Goal: Check status

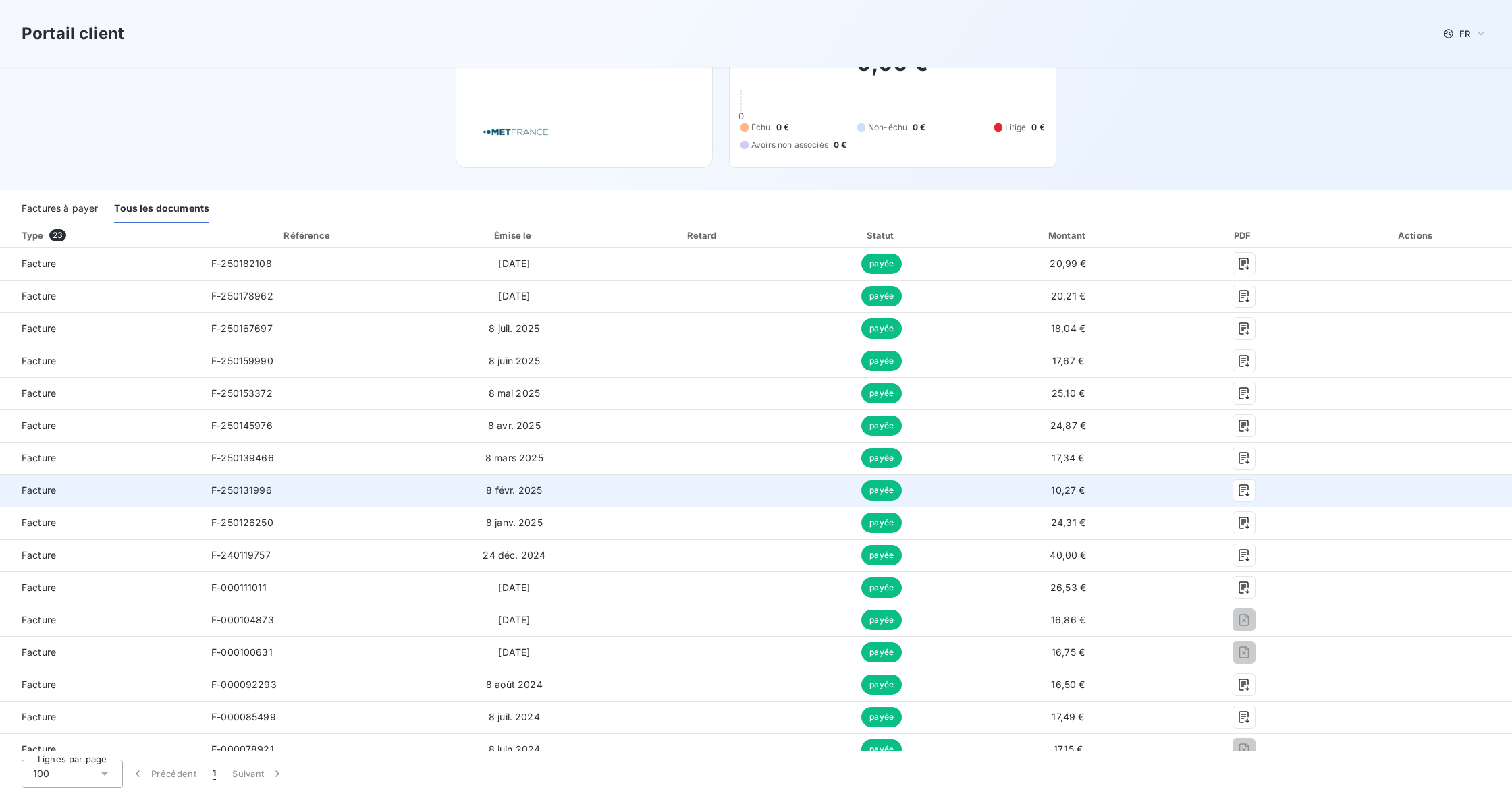
scroll to position [48, 0]
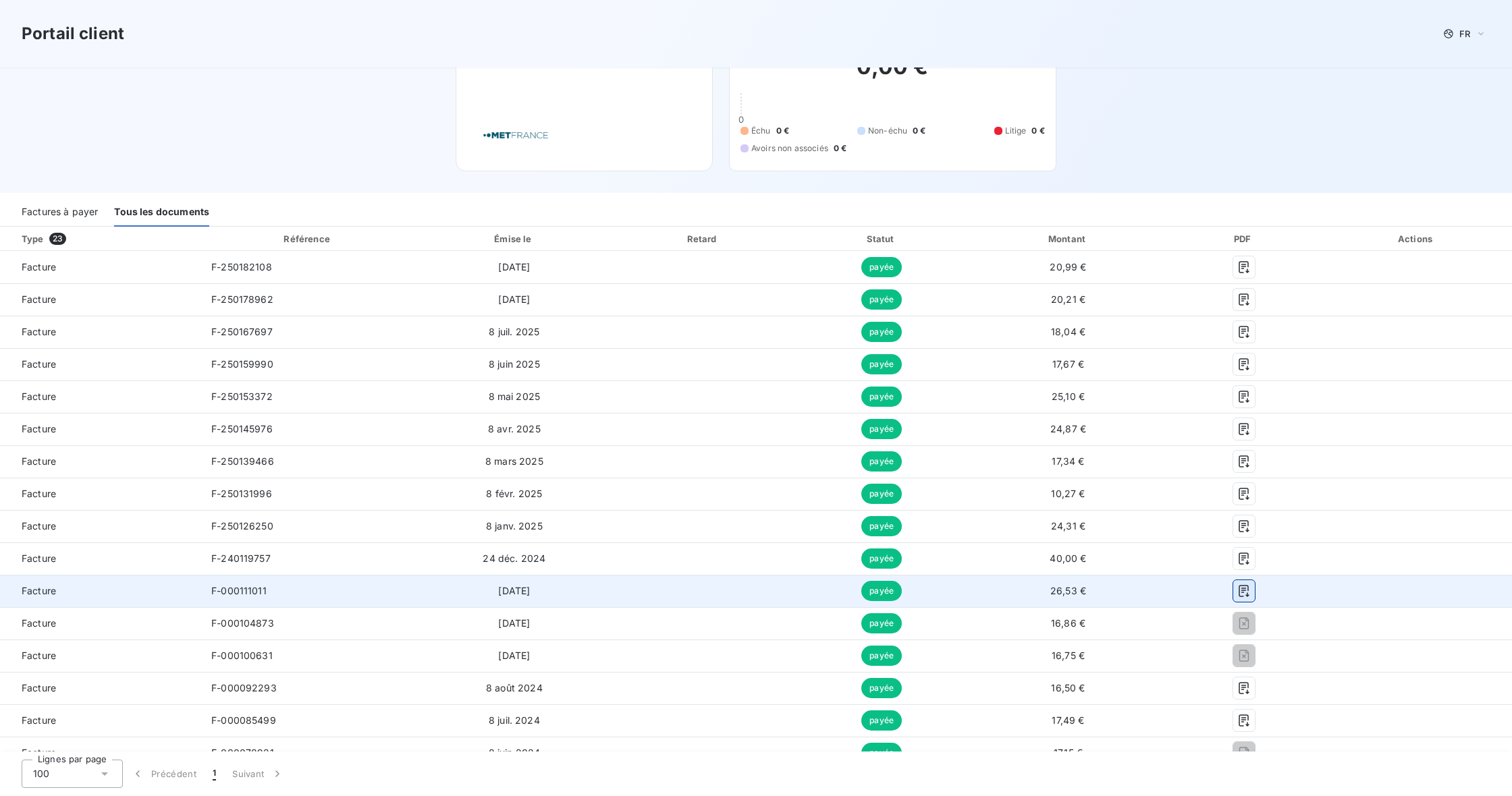
click at [1250, 593] on icon "button" at bounding box center [1244, 590] width 13 height 13
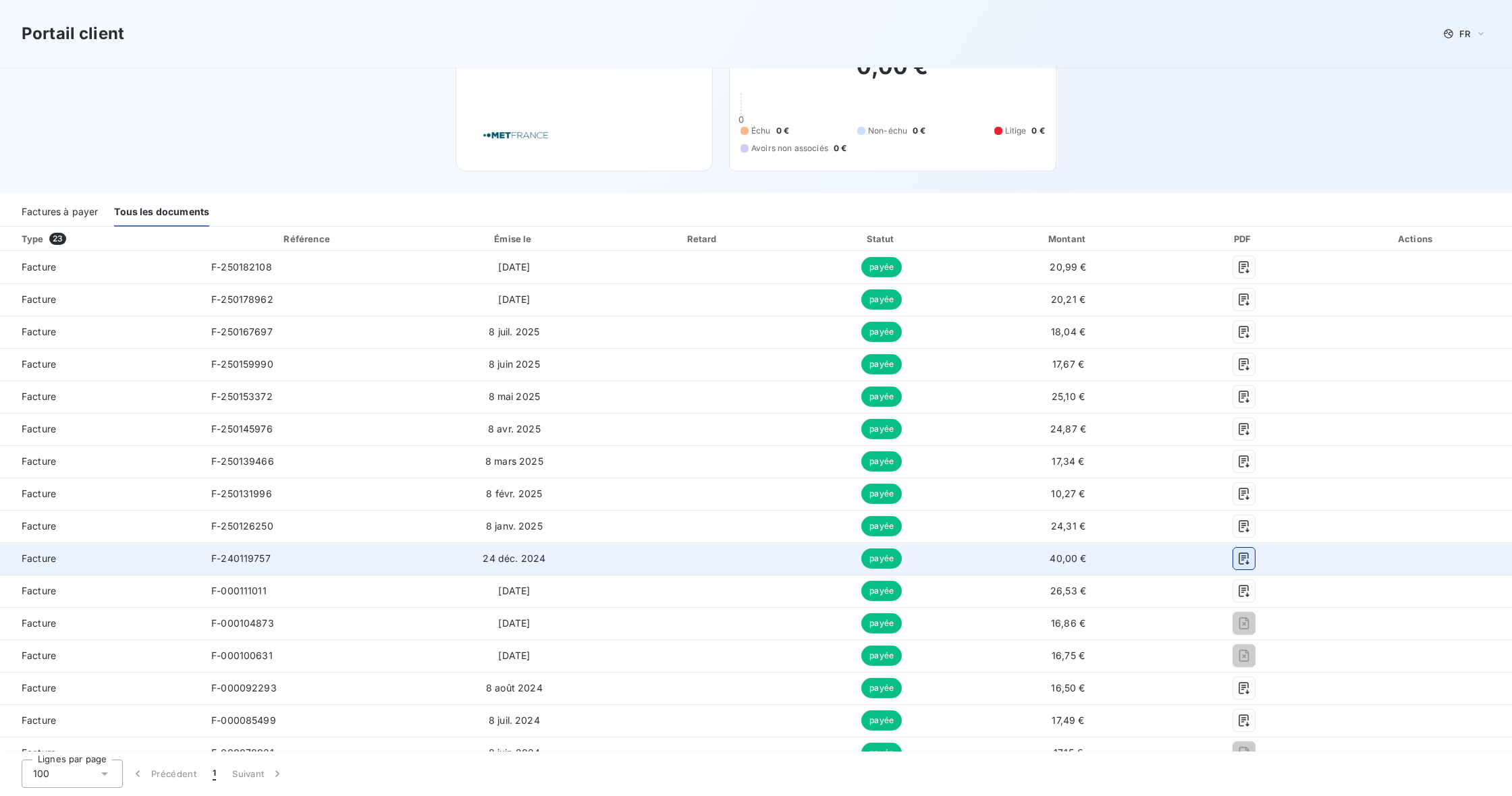
click at [1248, 556] on icon "button" at bounding box center [1243, 558] width 10 height 12
click at [1250, 559] on icon "button" at bounding box center [1244, 559] width 13 height 13
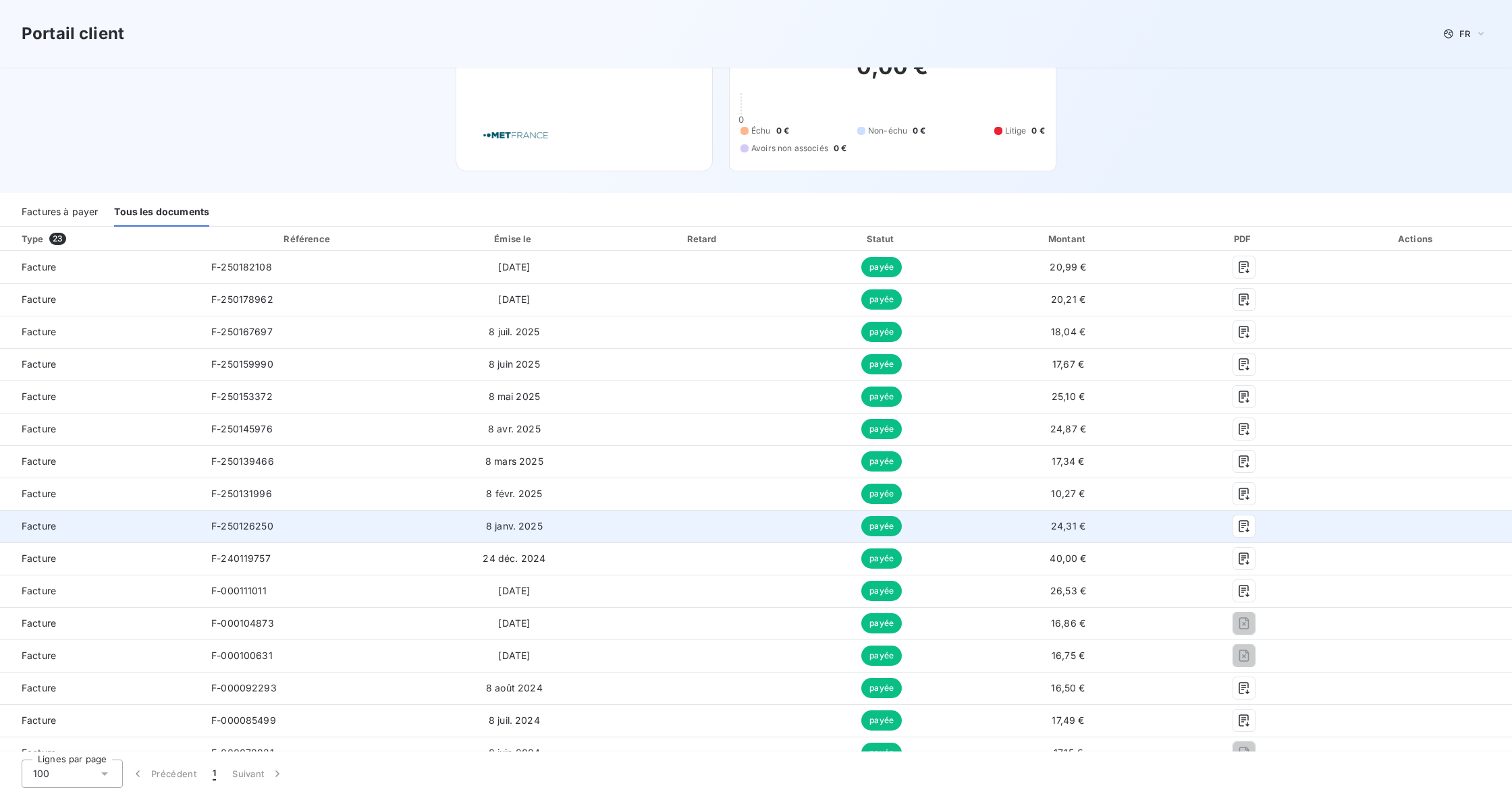
scroll to position [45, 0]
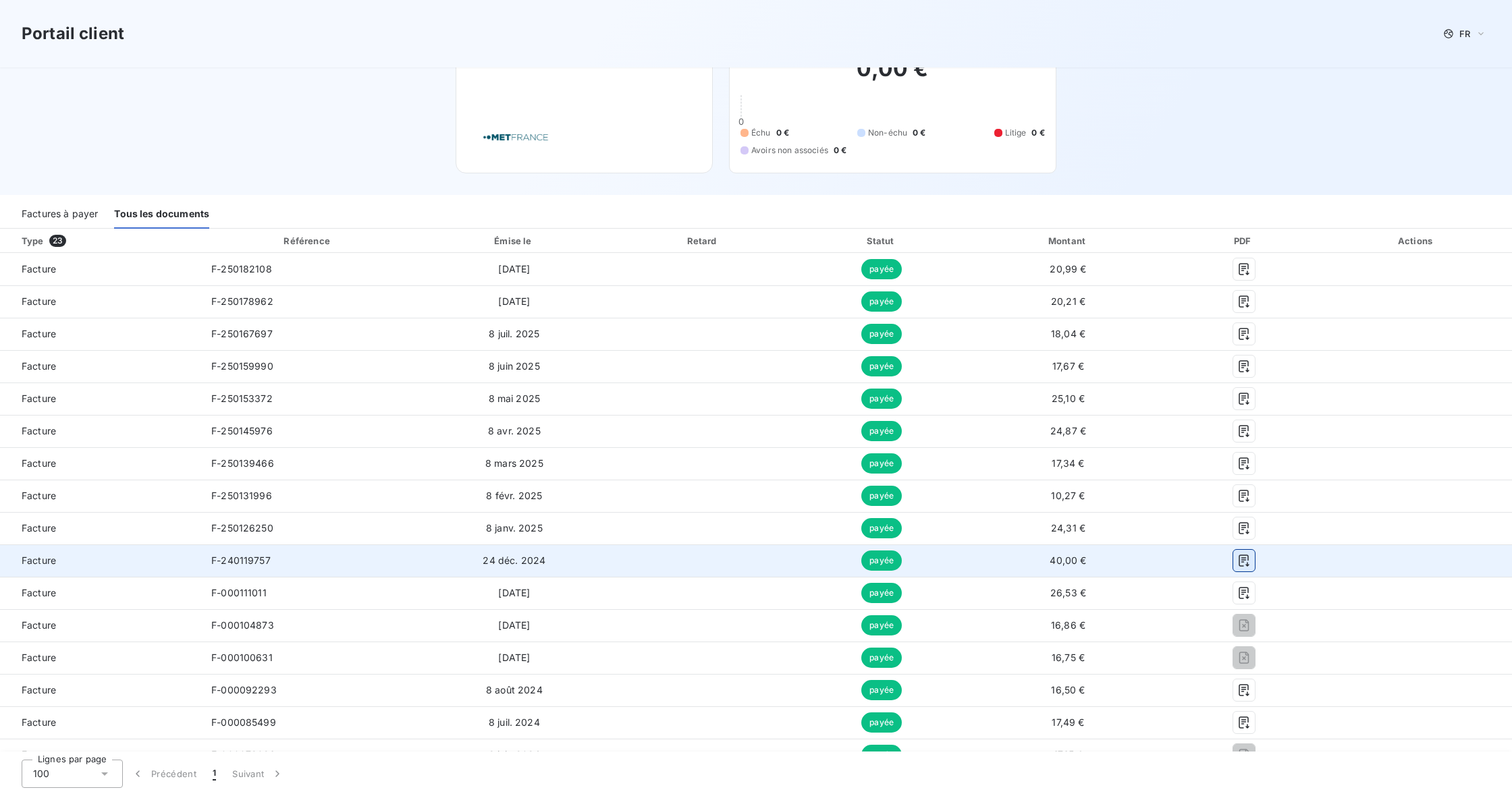
click at [1250, 561] on icon "button" at bounding box center [1244, 561] width 13 height 13
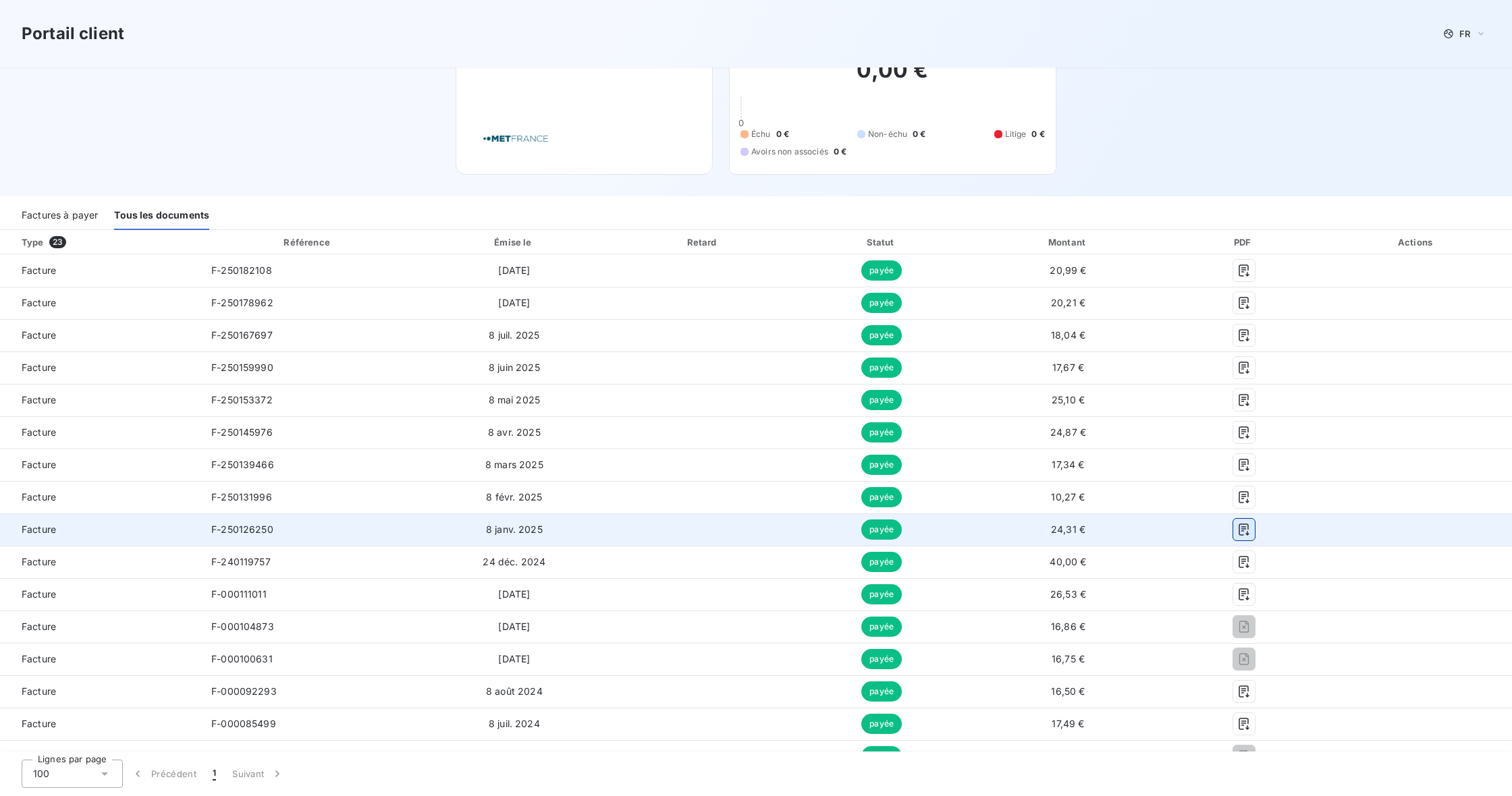
scroll to position [42, 0]
click at [1250, 527] on icon "button" at bounding box center [1244, 531] width 13 height 13
click at [1250, 534] on icon "button" at bounding box center [1244, 531] width 13 height 13
click at [1250, 531] on icon "button" at bounding box center [1244, 531] width 13 height 13
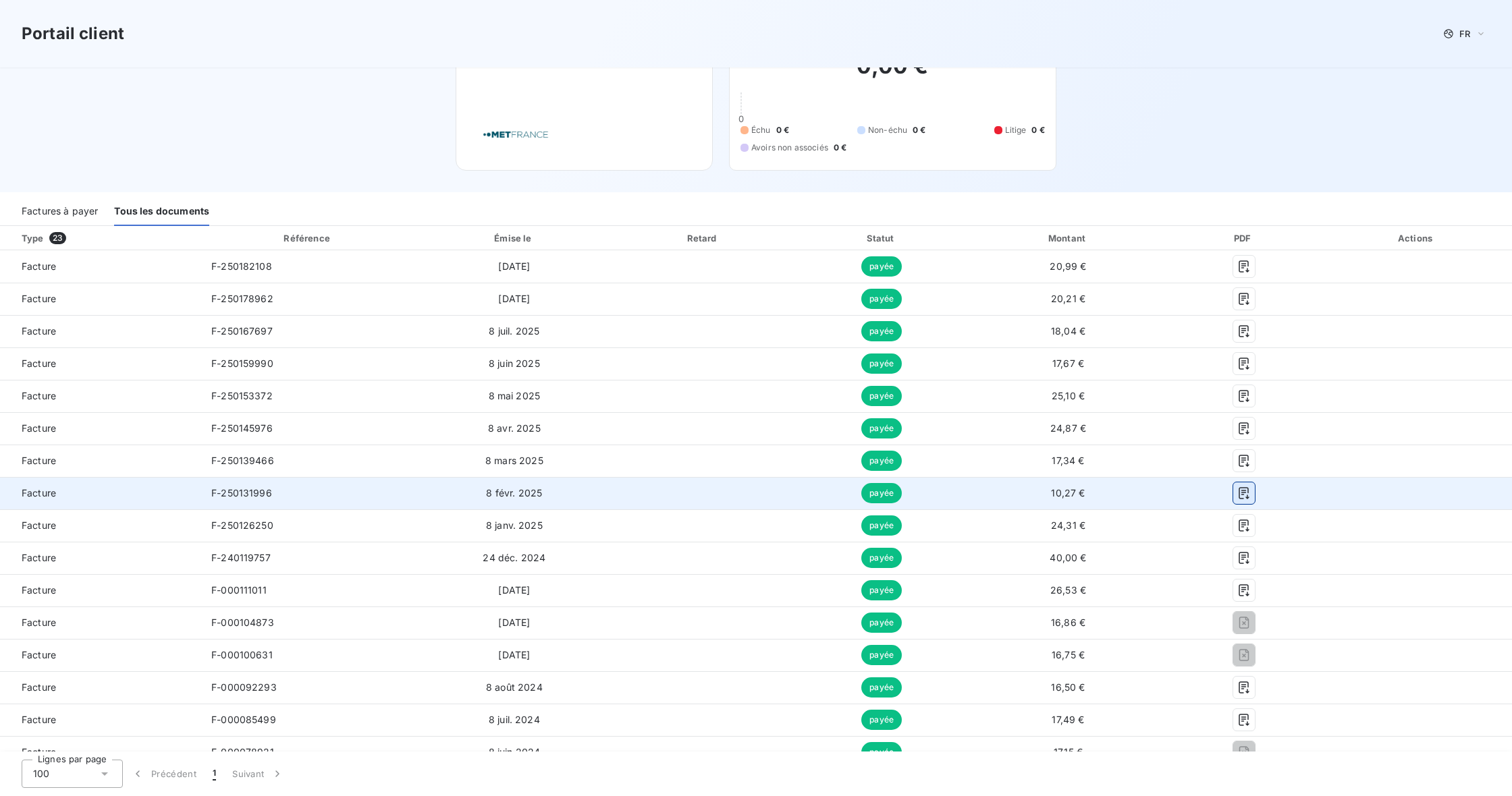
scroll to position [47, 0]
click at [1248, 494] on icon "button" at bounding box center [1243, 494] width 10 height 12
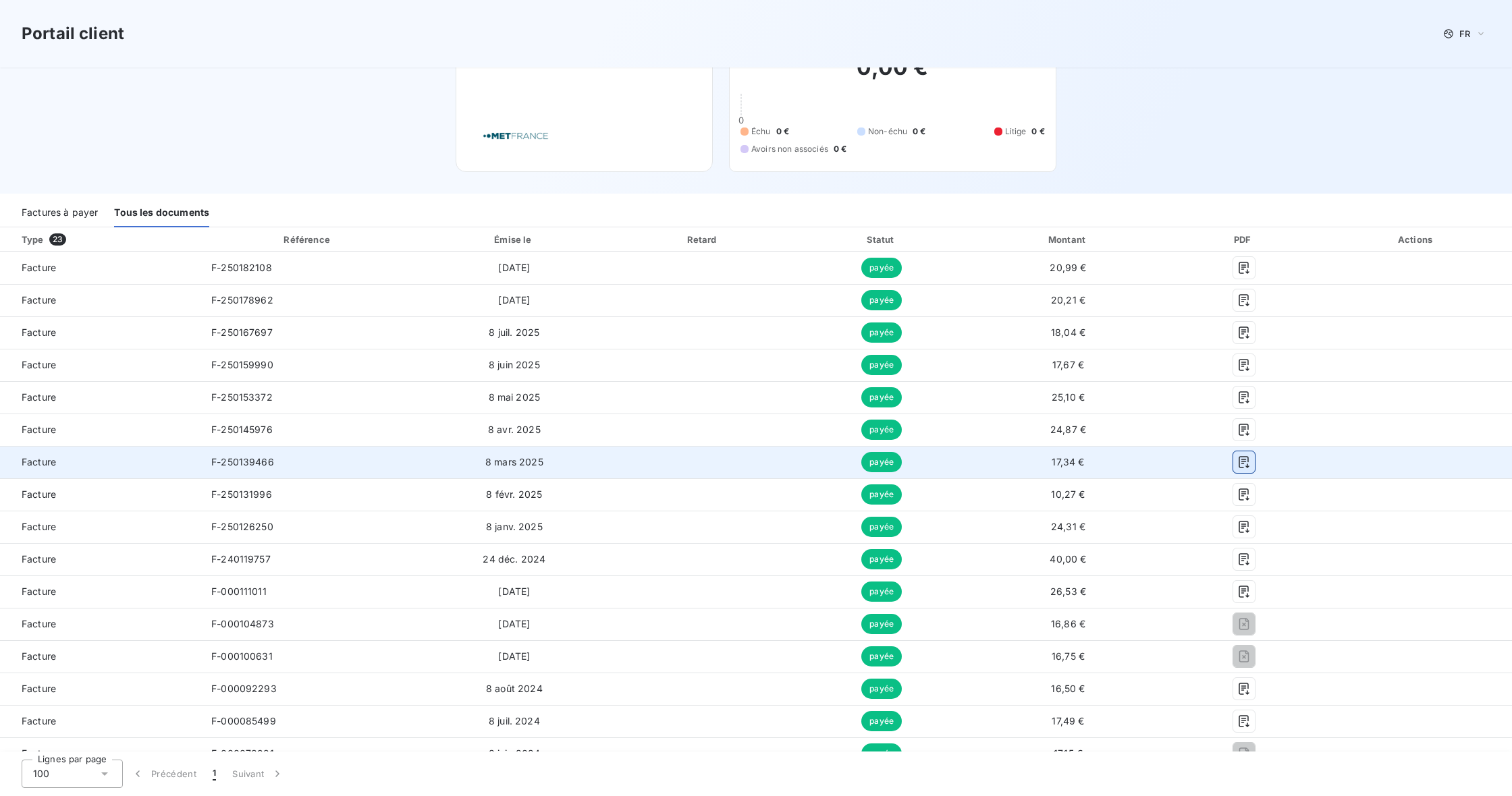
click at [1248, 462] on icon "button" at bounding box center [1243, 462] width 10 height 12
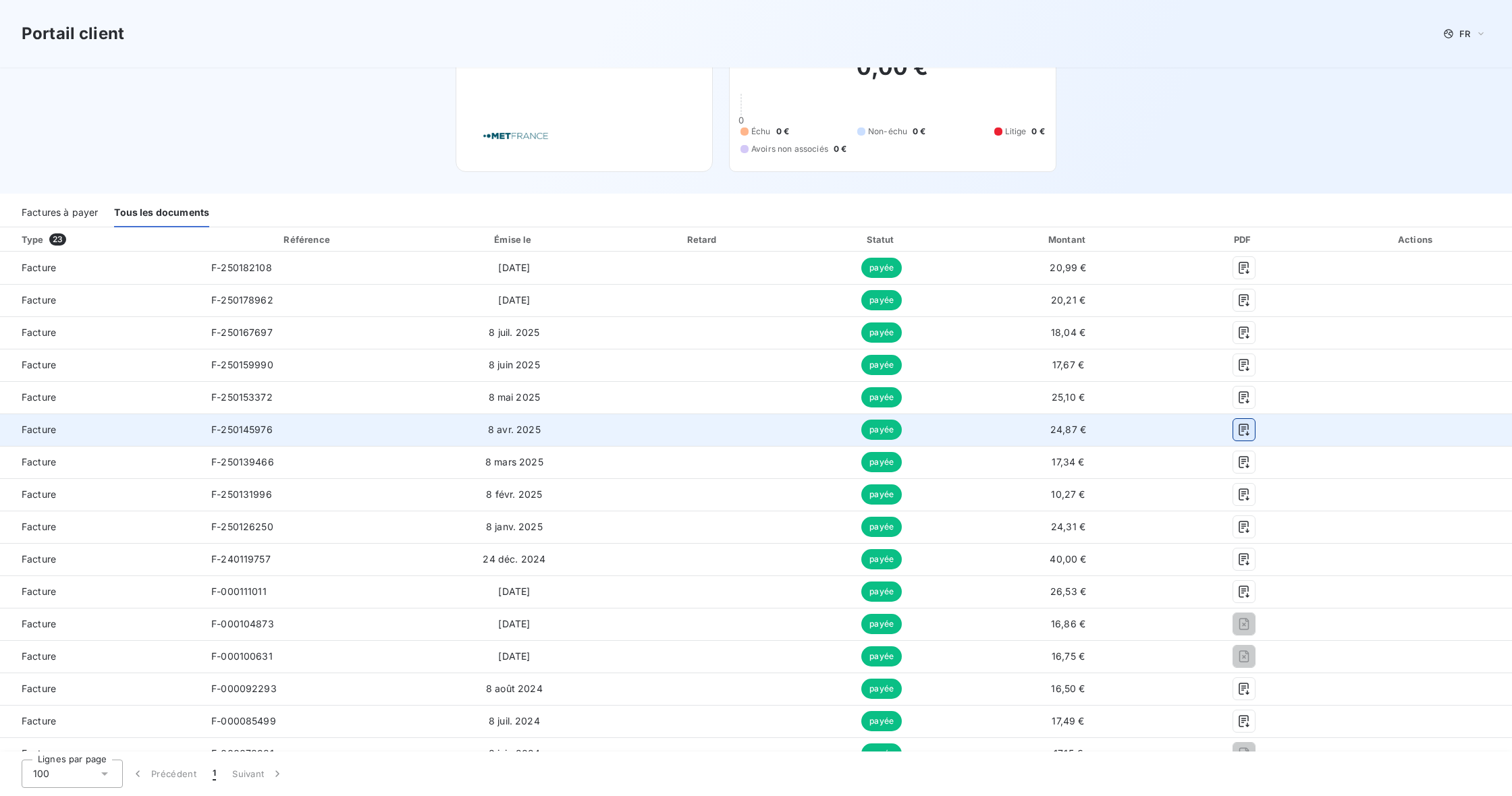
click at [1250, 425] on icon "button" at bounding box center [1244, 430] width 13 height 13
click at [1250, 428] on icon "button" at bounding box center [1244, 430] width 13 height 13
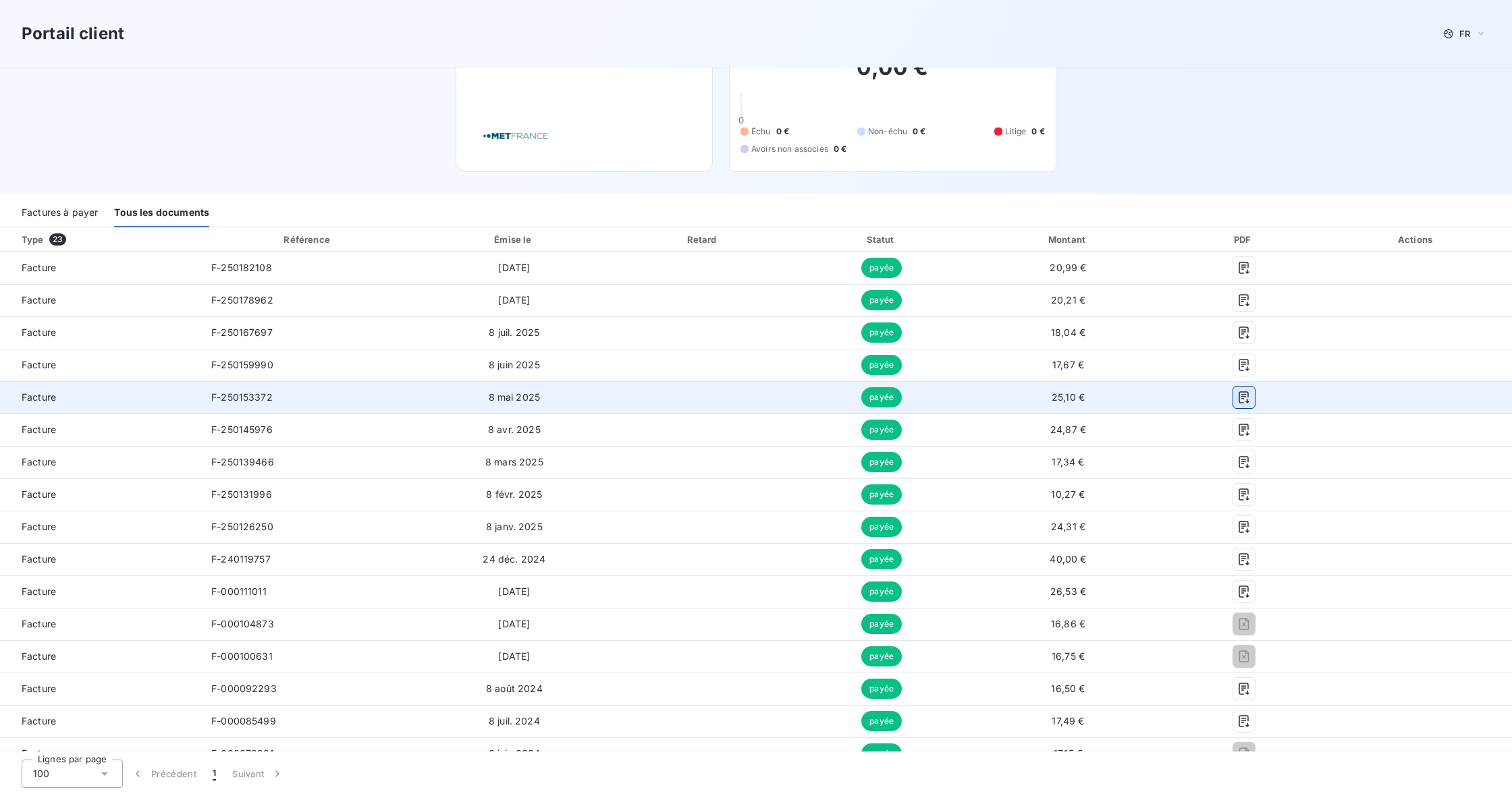
click at [1248, 397] on icon "button" at bounding box center [1243, 397] width 10 height 12
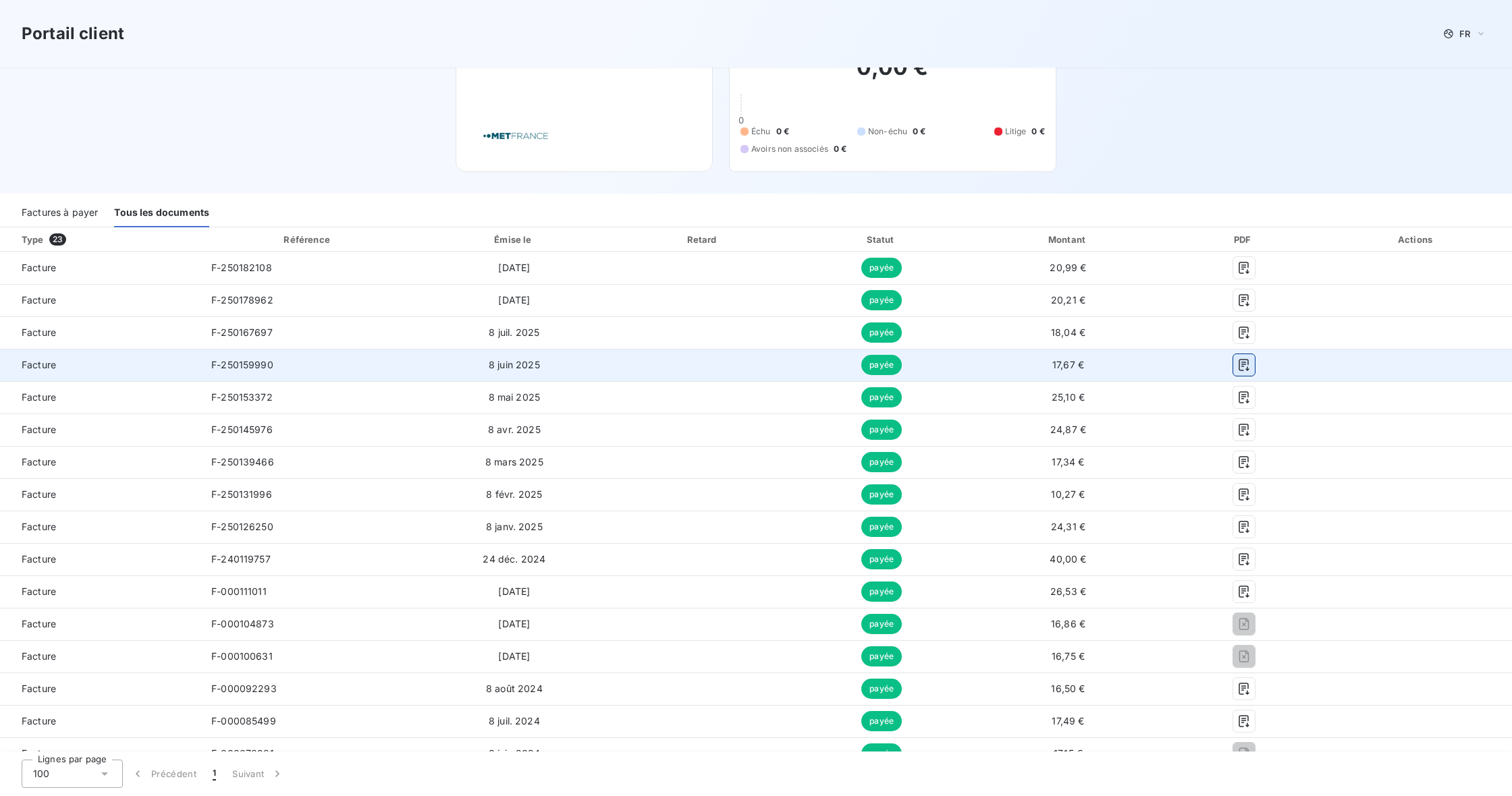
click at [1248, 364] on icon "button" at bounding box center [1243, 364] width 10 height 12
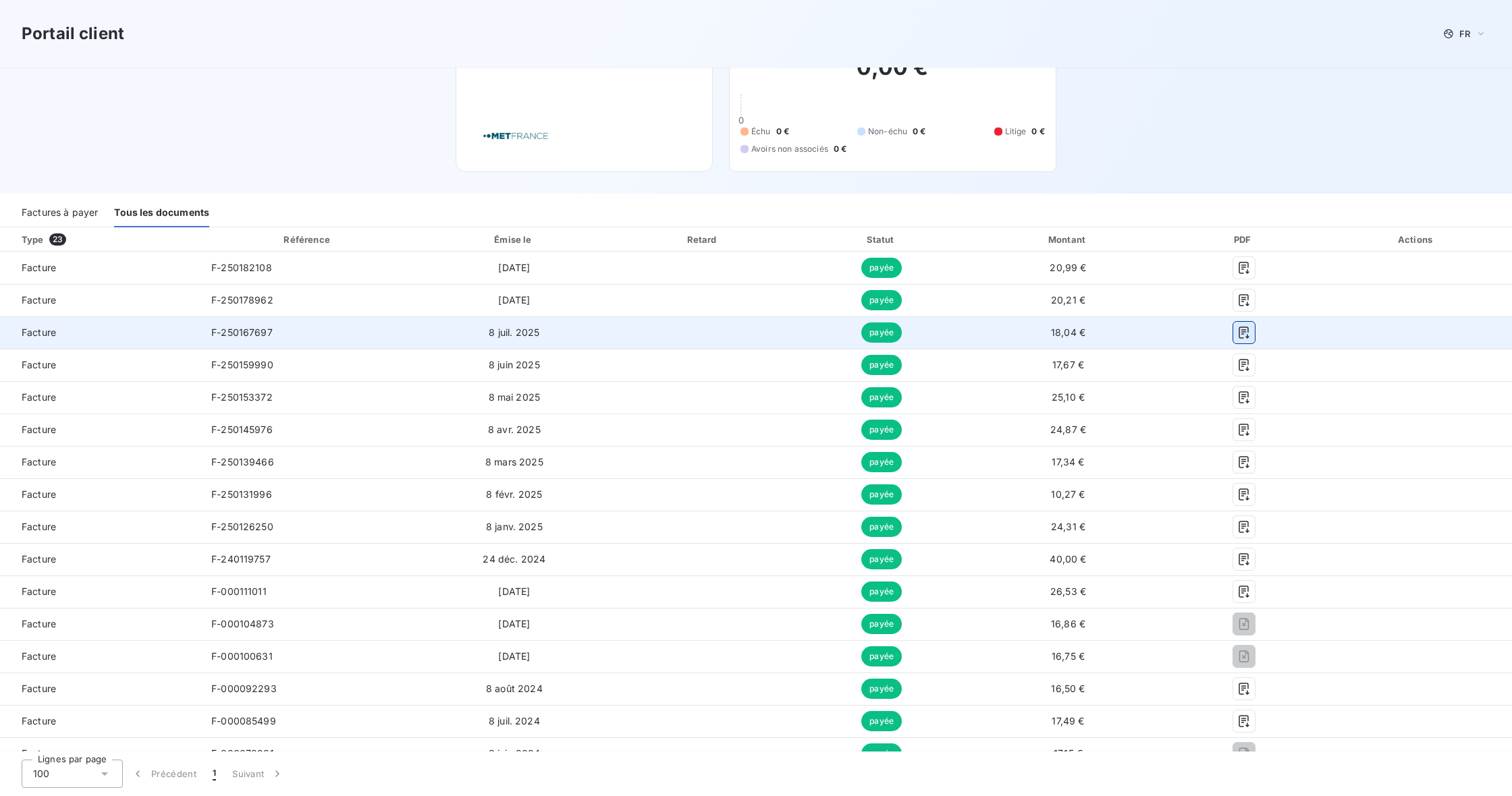
click at [1250, 334] on icon "button" at bounding box center [1244, 333] width 13 height 13
click at [1250, 332] on icon "button" at bounding box center [1244, 333] width 13 height 13
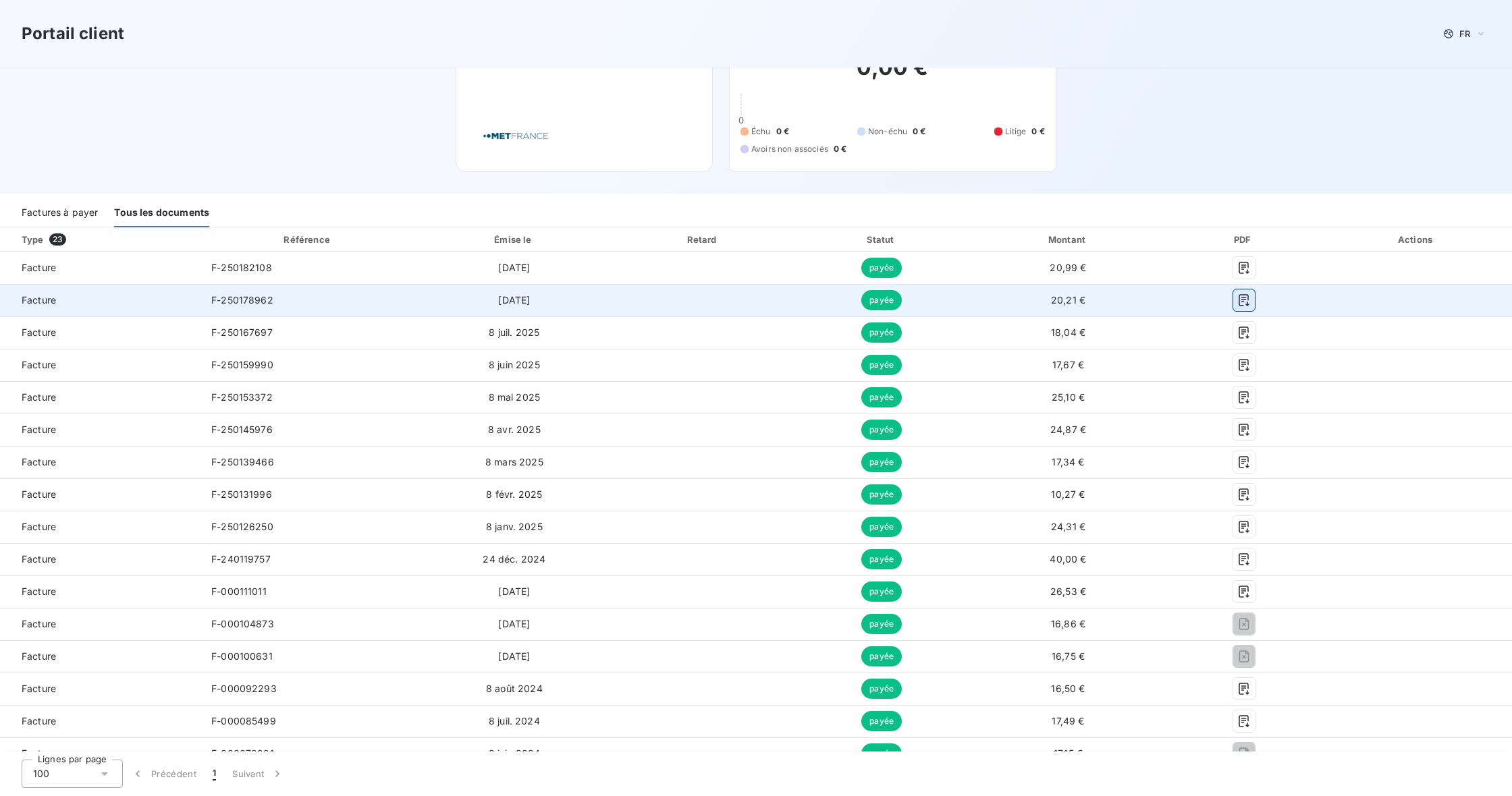
click at [1250, 303] on icon "button" at bounding box center [1244, 300] width 13 height 13
click at [1250, 302] on icon "button" at bounding box center [1244, 300] width 13 height 13
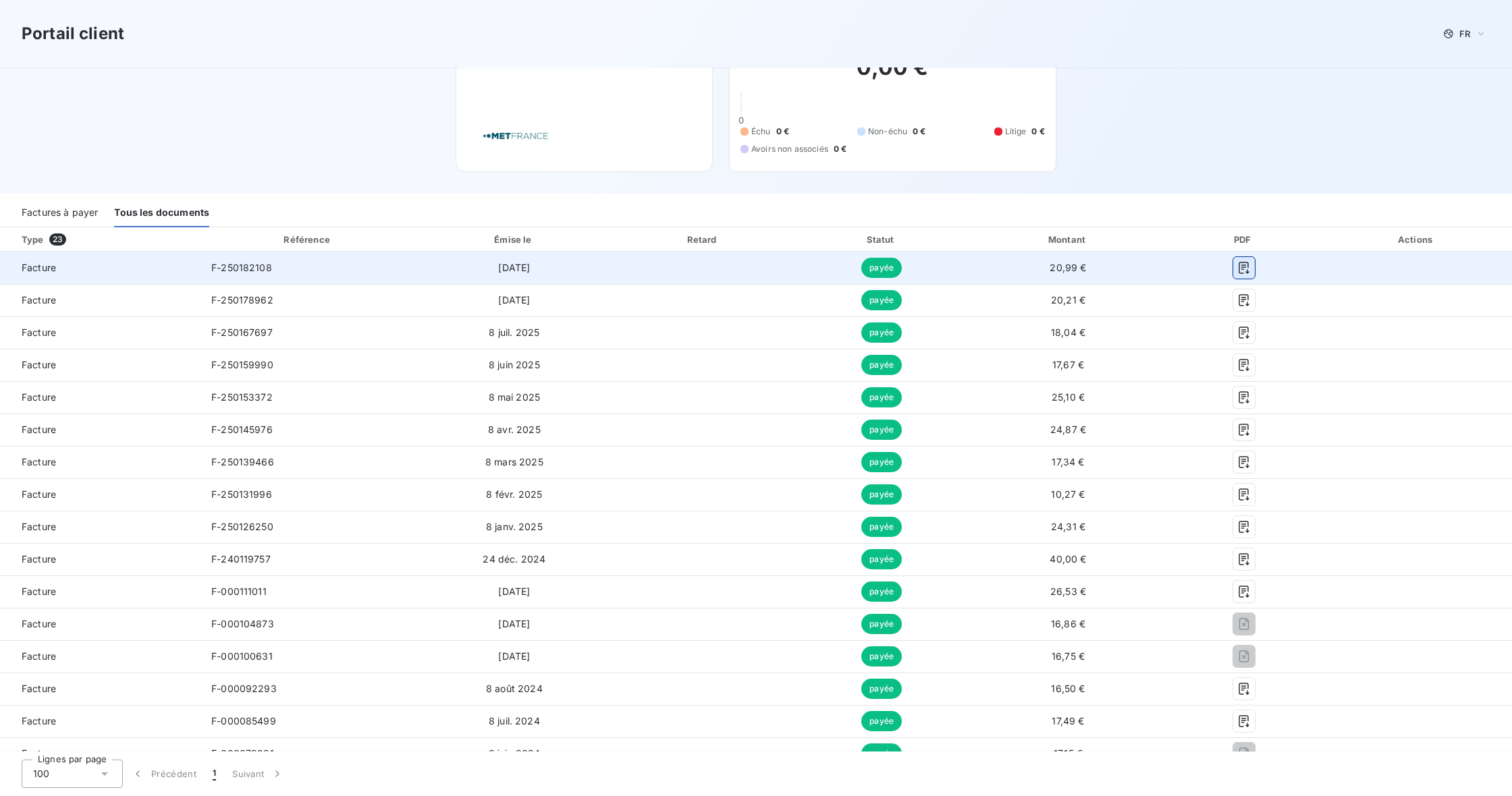
click at [1248, 264] on icon "button" at bounding box center [1243, 267] width 10 height 12
